Goal: Navigation & Orientation: Find specific page/section

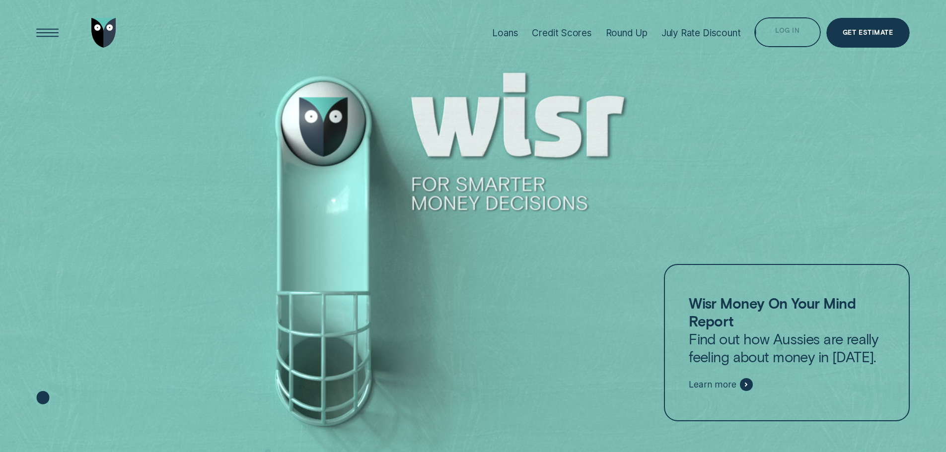
click at [779, 24] on div "Log in" at bounding box center [787, 32] width 66 height 30
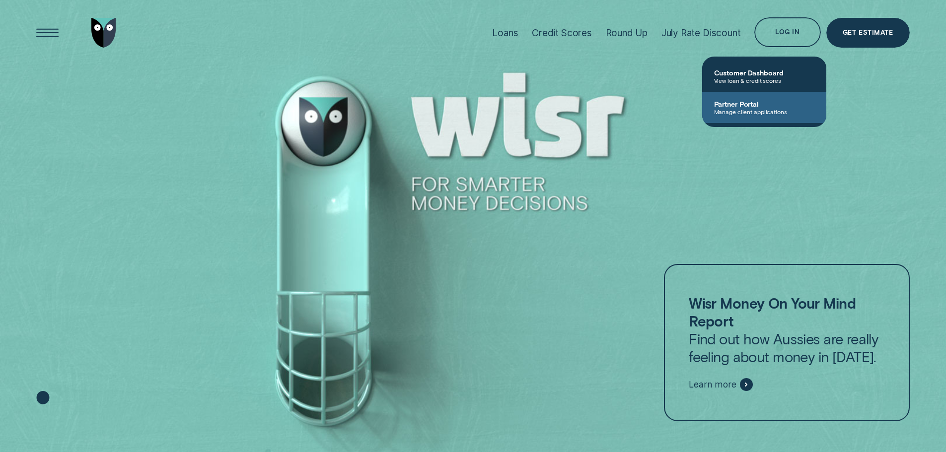
click at [749, 106] on span "Partner Portal" at bounding box center [764, 104] width 100 height 8
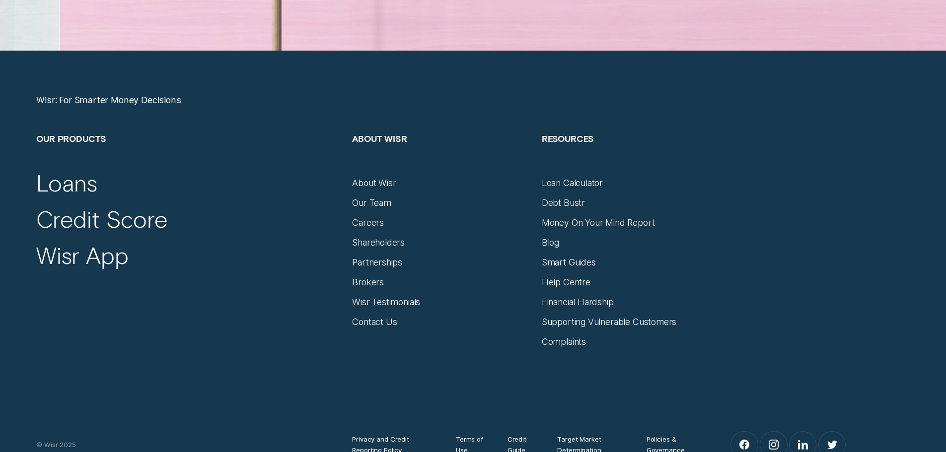
scroll to position [4271, 0]
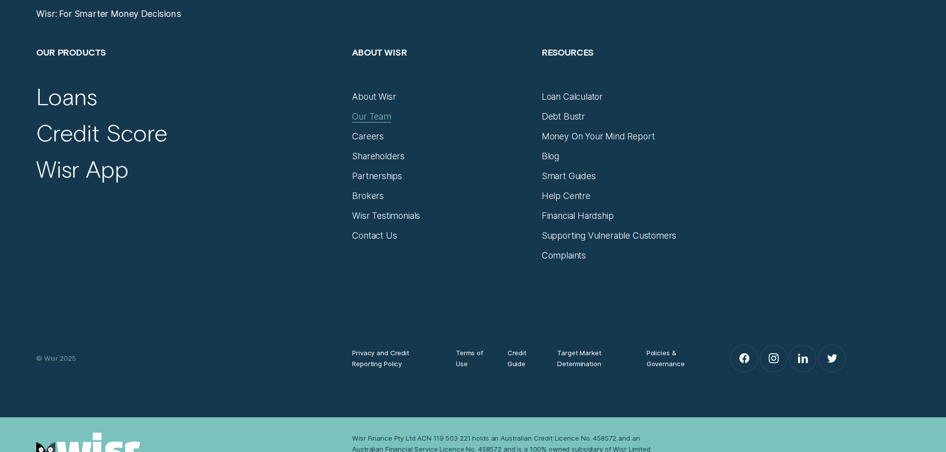
click at [368, 121] on div "Our Team" at bounding box center [371, 116] width 39 height 11
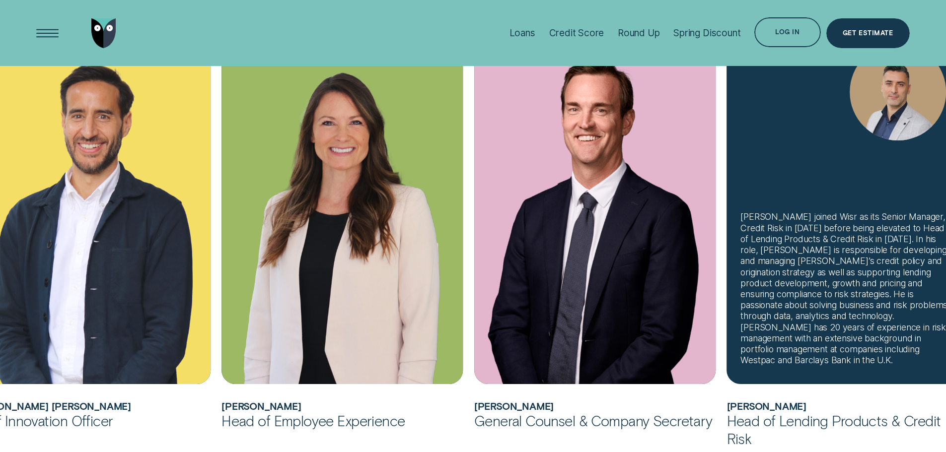
scroll to position [462, 0]
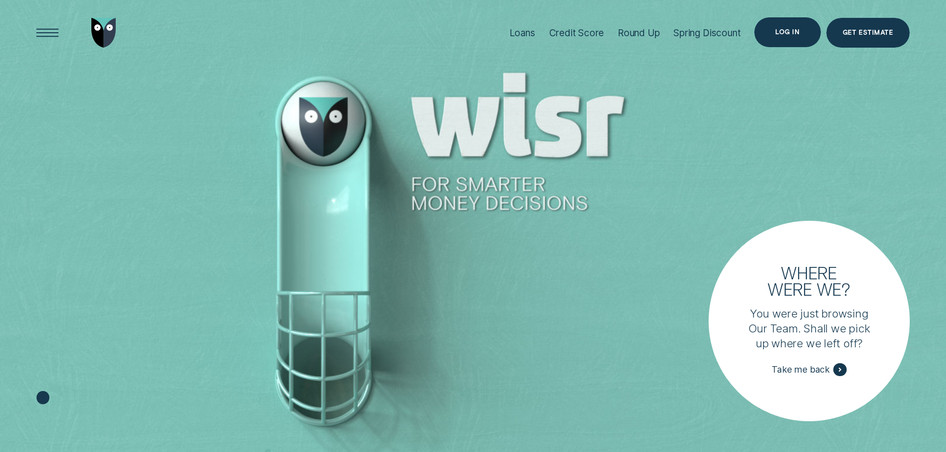
click at [793, 22] on div "Log in" at bounding box center [787, 32] width 66 height 30
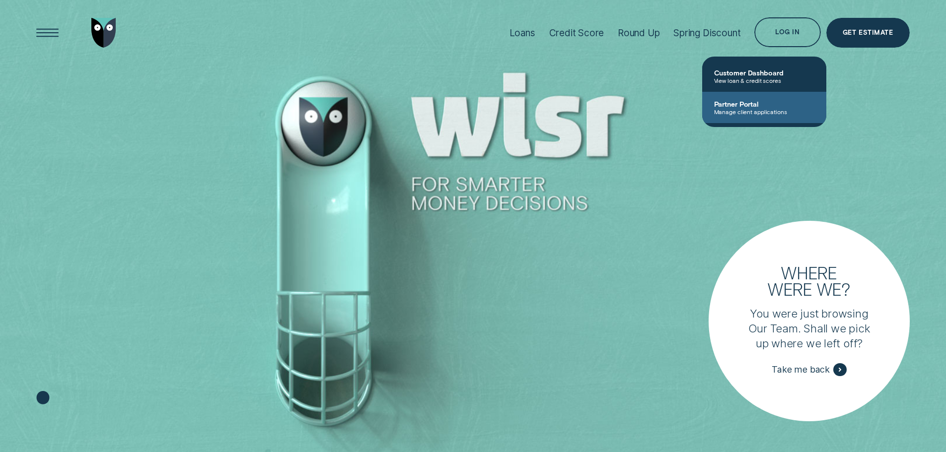
click at [755, 104] on span "Partner Portal" at bounding box center [764, 104] width 100 height 8
